Goal: Task Accomplishment & Management: Complete application form

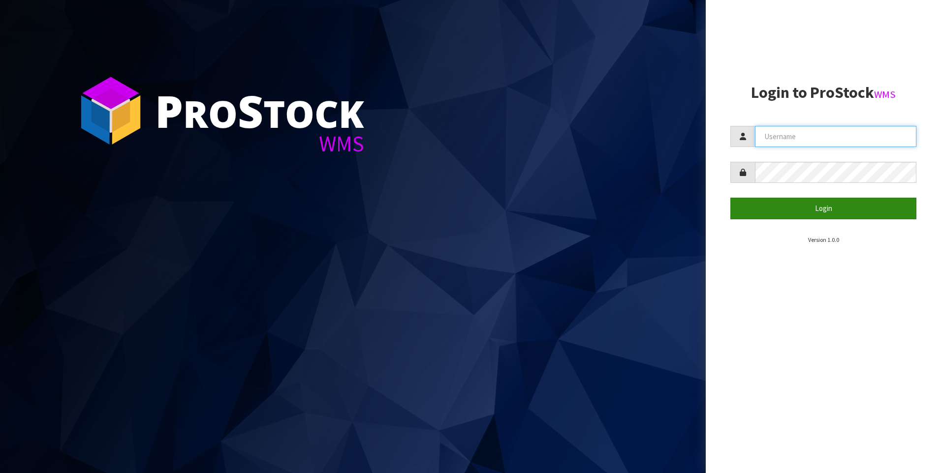
type input "[PERSON_NAME]"
click at [795, 214] on button "Login" at bounding box center [823, 208] width 186 height 21
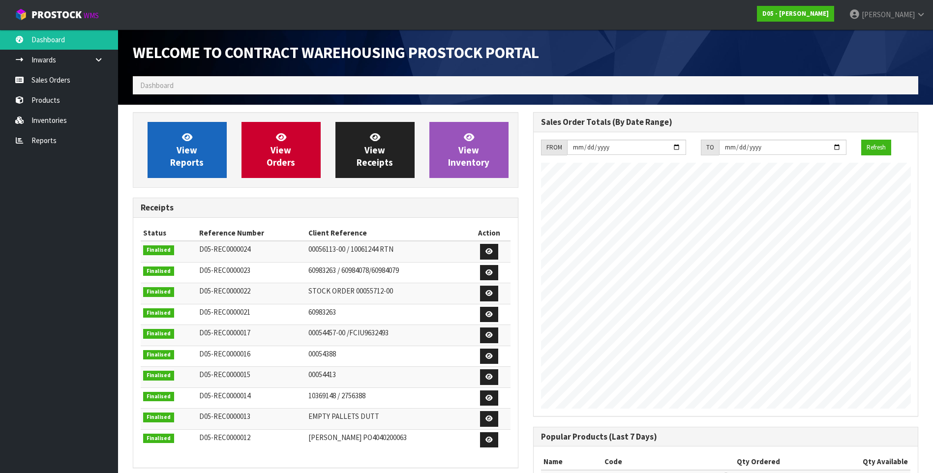
scroll to position [402, 400]
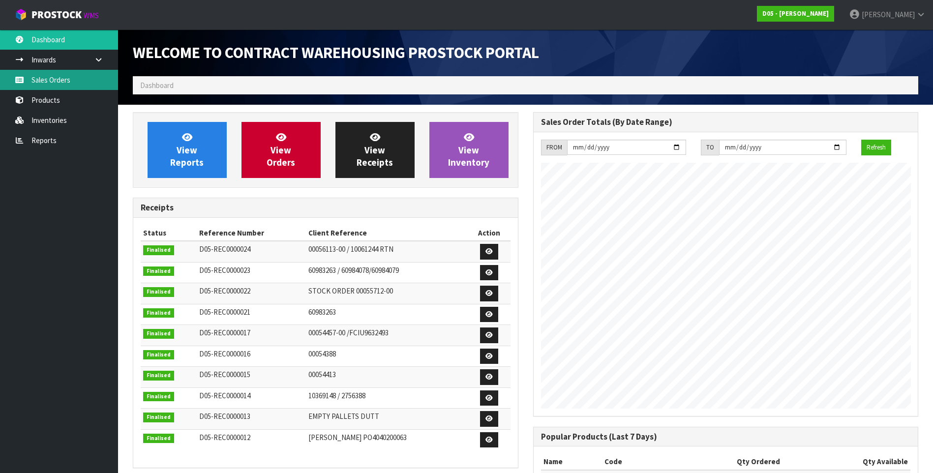
click at [63, 77] on link "Sales Orders" at bounding box center [59, 80] width 118 height 20
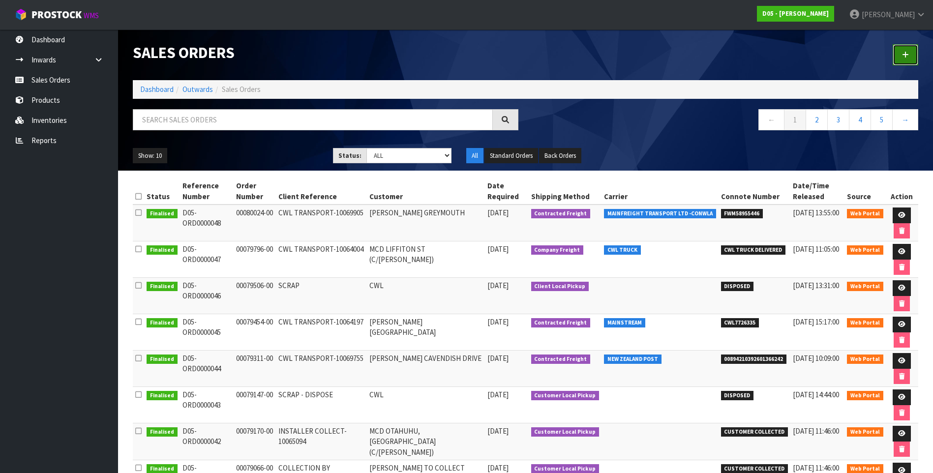
click at [905, 54] on icon at bounding box center [905, 54] width 7 height 7
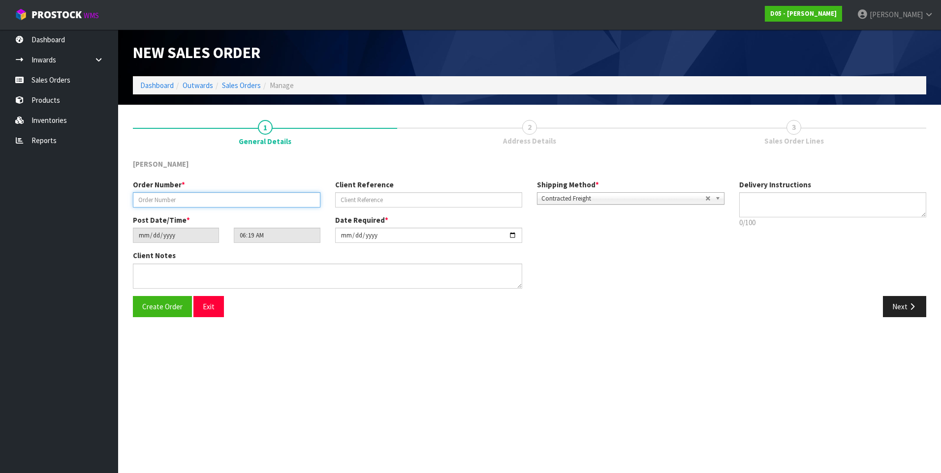
click at [163, 199] on input "text" at bounding box center [226, 199] width 187 height 15
paste input "00080354-00"
type input "00080354-00"
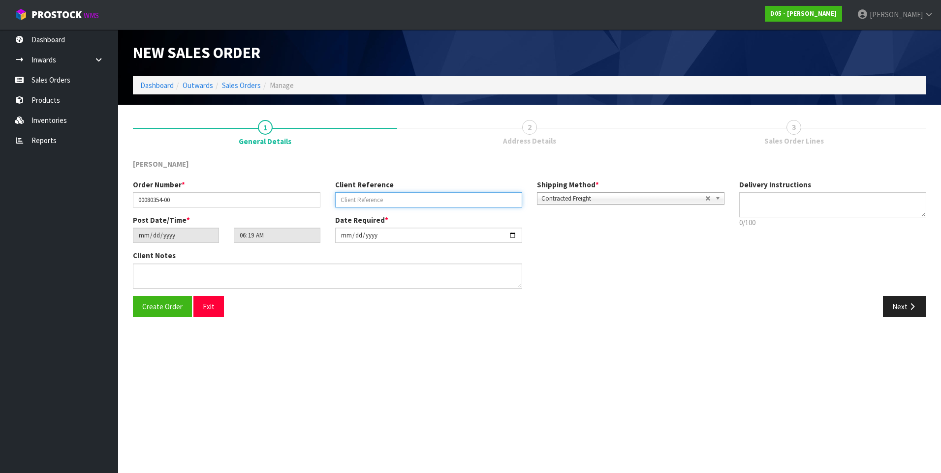
click at [364, 200] on input "text" at bounding box center [428, 199] width 187 height 15
paste input "CWL TRANSPORT-10070074"
type input "CWL TRANSPORT-10070074"
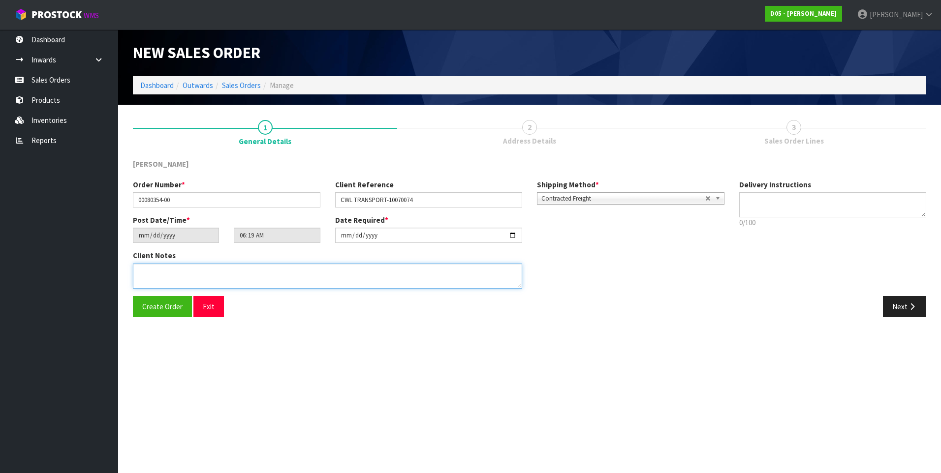
click at [167, 275] on textarea at bounding box center [327, 276] width 389 height 25
paste textarea "PLEASE DELIVER TO SITE ASAP"
type textarea "PLEASE DELIVER TO SITE ASAP"
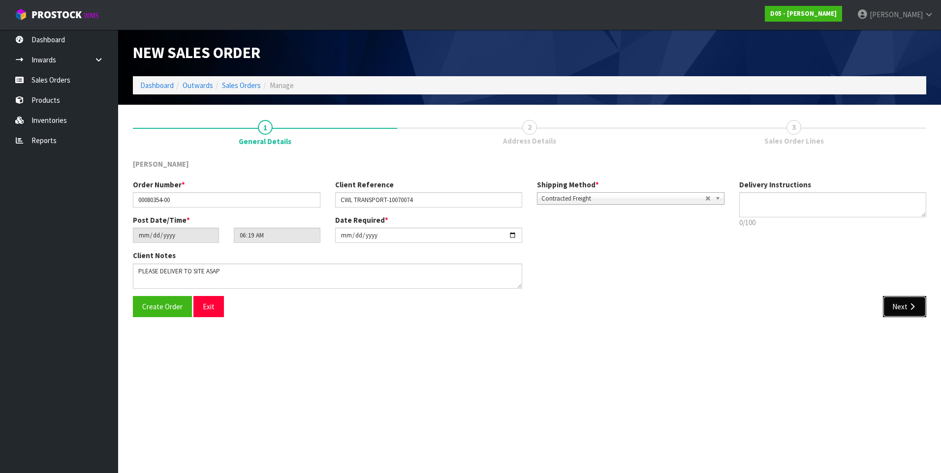
click at [900, 308] on button "Next" at bounding box center [904, 306] width 43 height 21
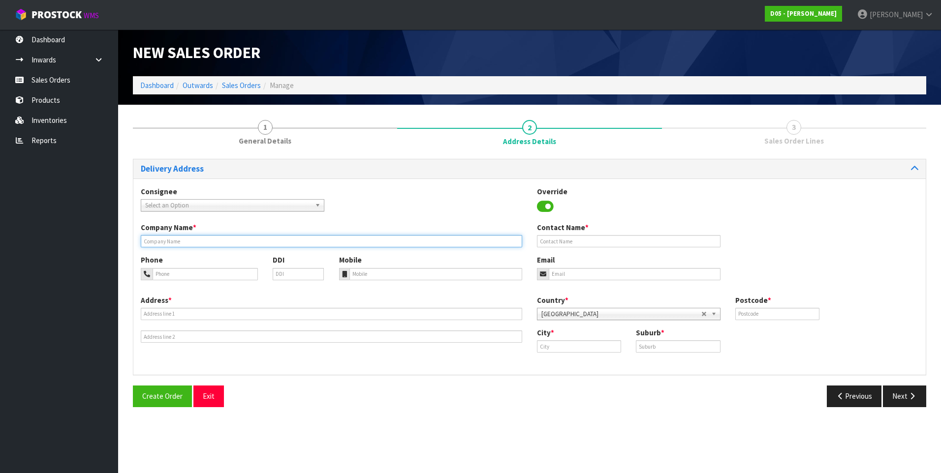
click at [176, 241] on input "text" at bounding box center [331, 241] width 381 height 12
paste input "[PERSON_NAME] 5 CROSS ROADS"
type input "[PERSON_NAME] 5 CROSS ROADS"
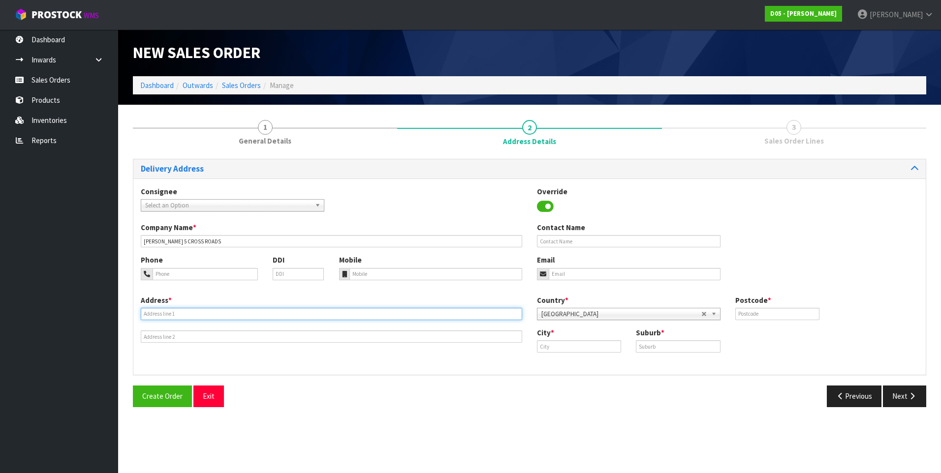
click at [164, 313] on input "text" at bounding box center [331, 314] width 381 height 12
paste input "SHOP [STREET_ADDRESS]"
type input "SHOP [STREET_ADDRESS]"
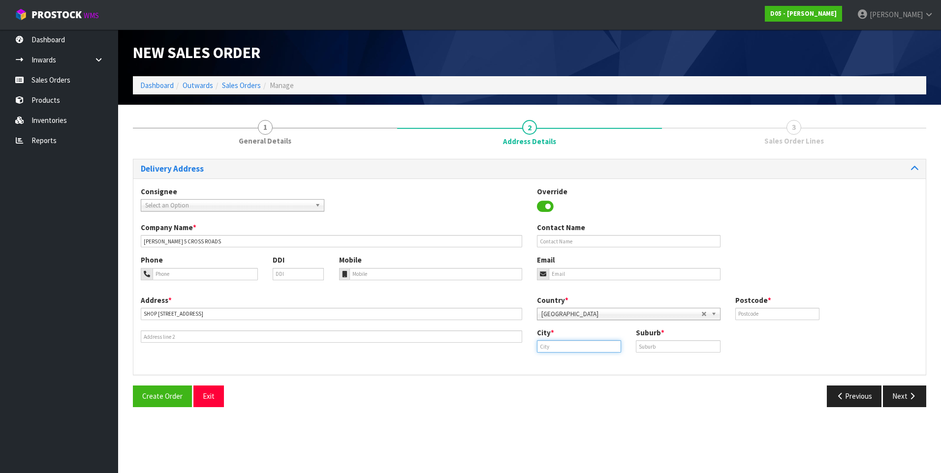
click at [548, 347] on input "text" at bounding box center [579, 347] width 84 height 12
type input "[GEOGRAPHIC_DATA]"
click at [656, 344] on input "text" at bounding box center [678, 347] width 84 height 12
type input "[PERSON_NAME]"
click at [775, 317] on input "text" at bounding box center [777, 314] width 84 height 12
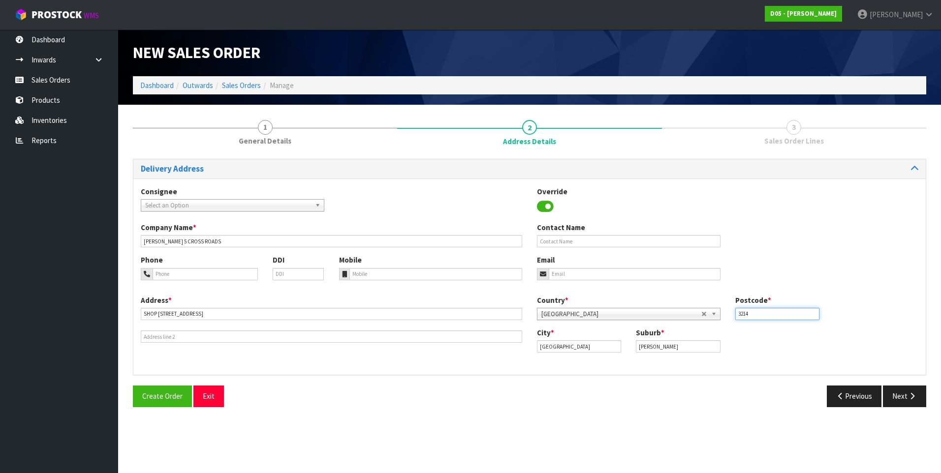
type input "3214"
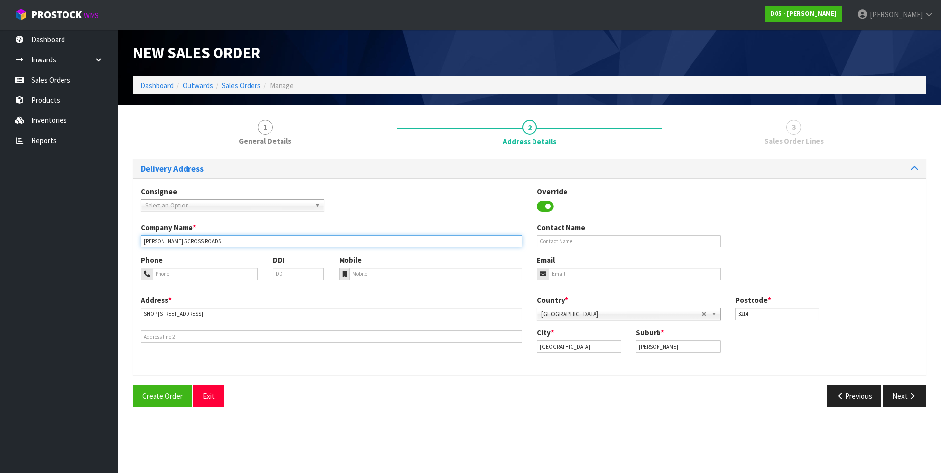
drag, startPoint x: 217, startPoint y: 240, endPoint x: 141, endPoint y: 232, distance: 76.7
click at [141, 232] on div "Company Name * [PERSON_NAME] 5 CROSS ROADS" at bounding box center [331, 234] width 396 height 25
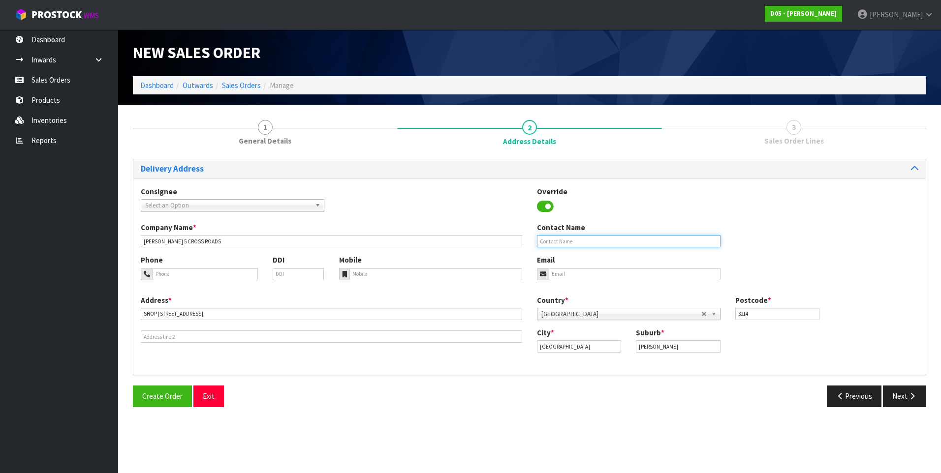
click at [551, 242] on input "text" at bounding box center [629, 241] width 184 height 12
paste input "[PERSON_NAME]"
type input "[PERSON_NAME]"
click at [166, 273] on input "tel" at bounding box center [205, 274] width 105 height 12
paste input "027 370 2665"
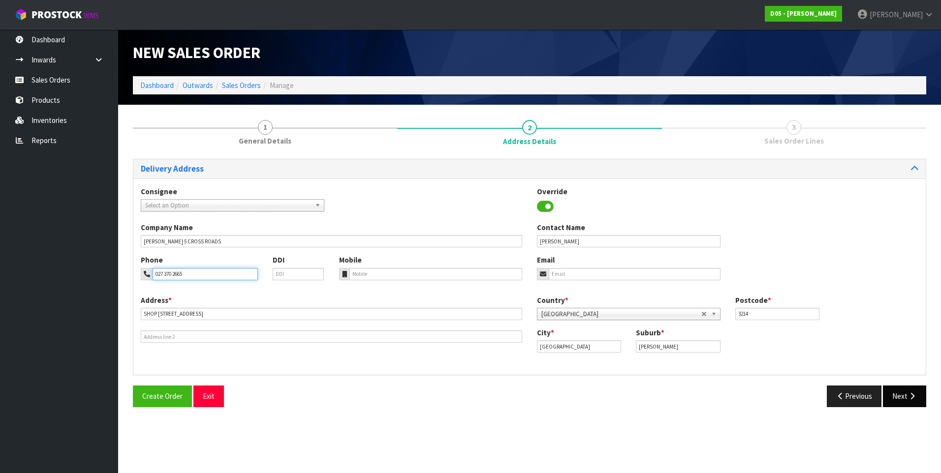
type input "027 370 2665"
click at [897, 397] on button "Next" at bounding box center [904, 396] width 43 height 21
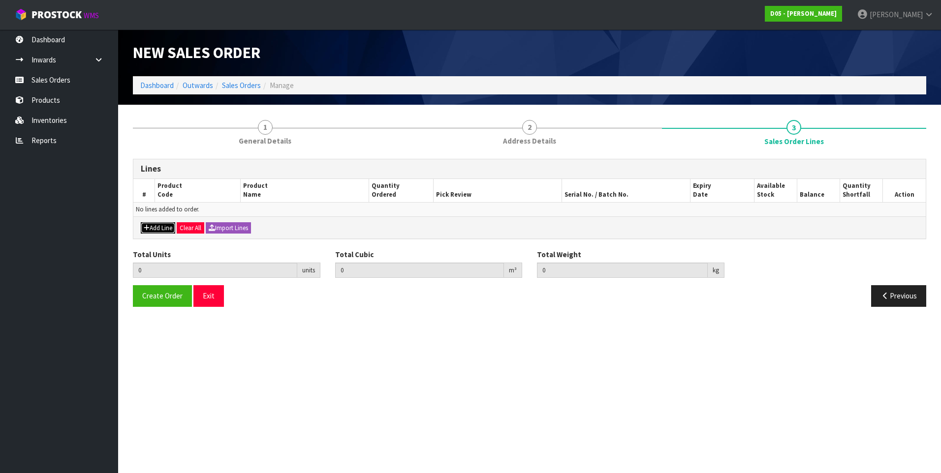
click at [155, 227] on button "Add Line" at bounding box center [158, 228] width 34 height 12
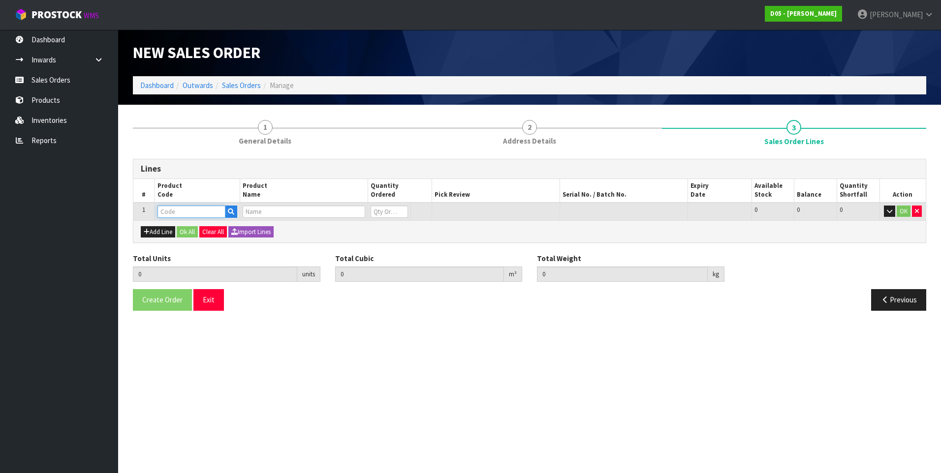
click at [167, 210] on input "text" at bounding box center [191, 212] width 68 height 12
paste input "2020300002-10"
type input "2020300002-10"
type input "0.000000"
type input "0.000"
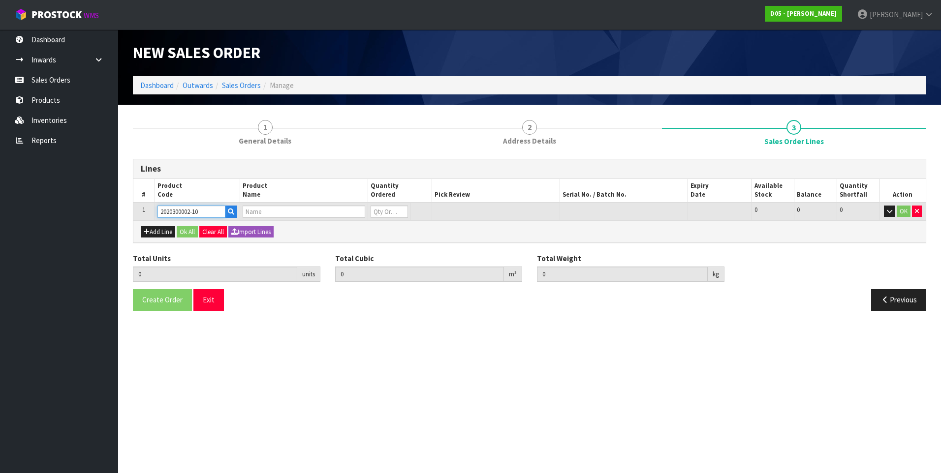
type input "( B )TOP PANEL WITH [PERSON_NAME],NG,DIRECTIONAL SIGN"
type input "0"
type input "2020300002-10"
click at [381, 212] on input "0" at bounding box center [379, 212] width 35 height 12
type input "1"
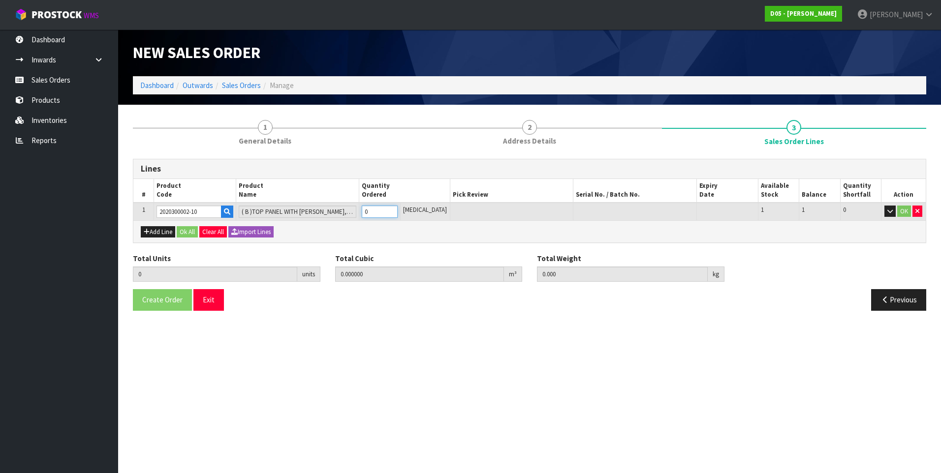
type input "0.064064"
type input "4.85"
type input "1"
click at [188, 230] on button "Ok All" at bounding box center [187, 232] width 21 height 12
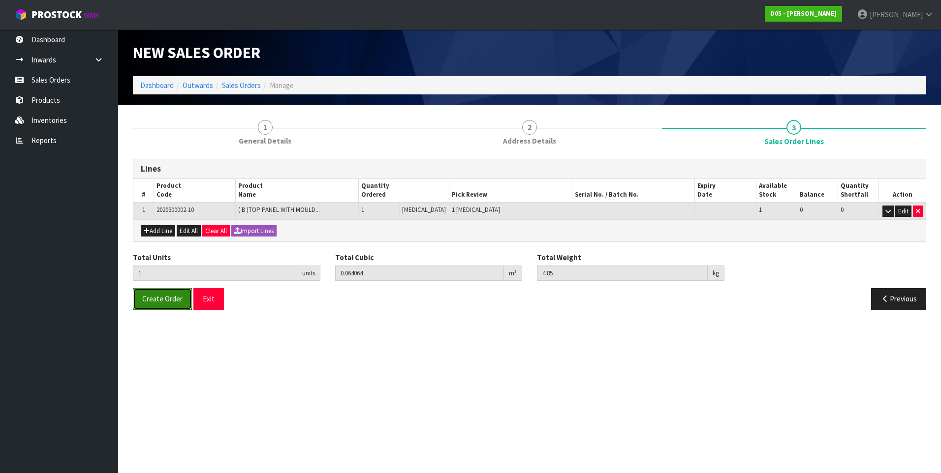
click at [171, 301] on span "Create Order" at bounding box center [162, 298] width 40 height 9
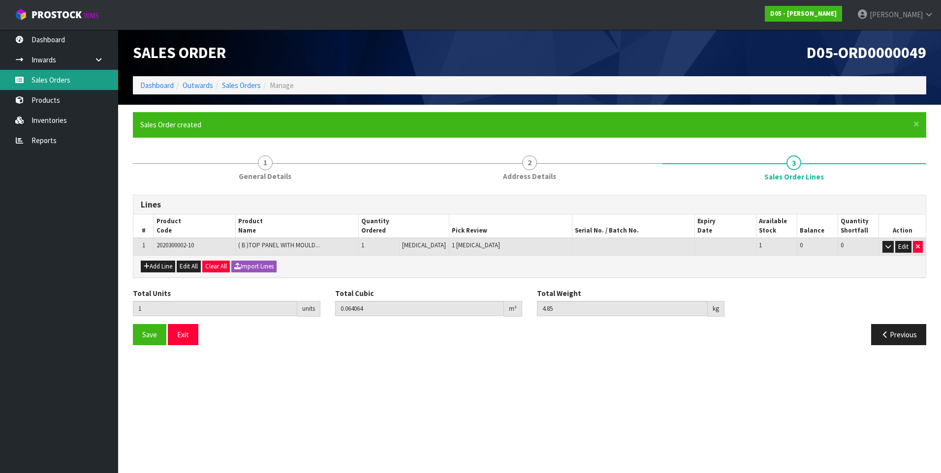
click at [54, 82] on link "Sales Orders" at bounding box center [59, 80] width 118 height 20
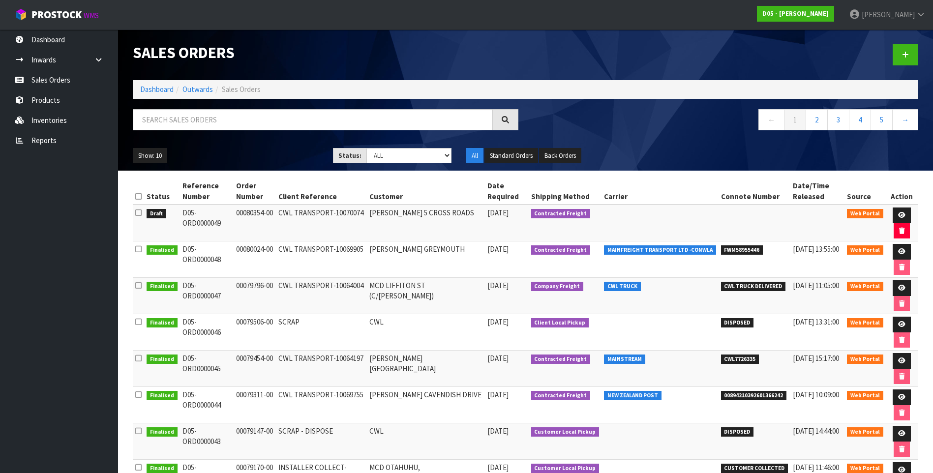
drag, startPoint x: 234, startPoint y: 214, endPoint x: 181, endPoint y: 216, distance: 53.2
click at [181, 216] on td "D05-ORD0000049" at bounding box center [207, 223] width 54 height 37
copy td "D05-ORD0000049"
